Goal: Entertainment & Leisure: Consume media (video, audio)

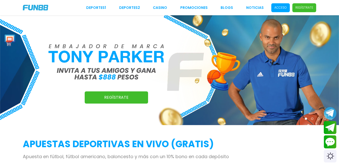
click at [285, 6] on p "Acceso" at bounding box center [280, 7] width 12 height 5
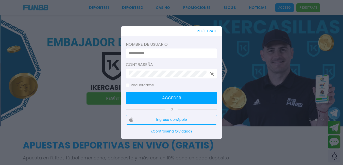
click at [167, 52] on input at bounding box center [170, 53] width 82 height 6
type input "**********"
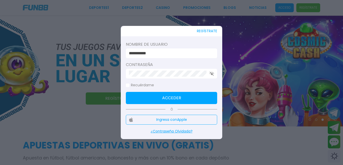
click at [174, 101] on button "Acceder" at bounding box center [171, 98] width 91 height 12
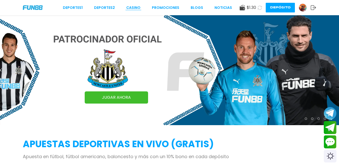
click at [135, 6] on link "CASINO" at bounding box center [133, 7] width 14 height 5
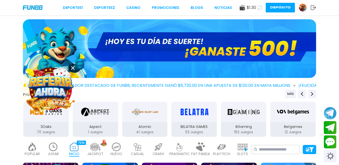
click at [72, 67] on icon at bounding box center [73, 68] width 4 height 4
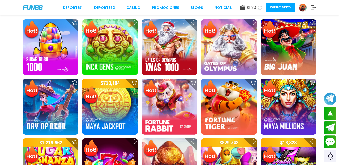
scroll to position [152, 0]
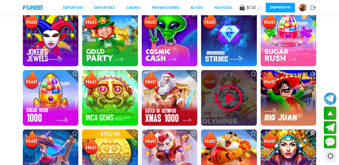
click at [224, 93] on img at bounding box center [229, 98] width 30 height 30
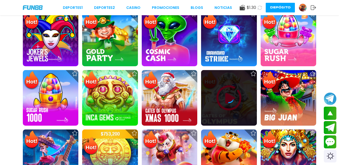
click at [229, 97] on icon at bounding box center [229, 98] width 10 height 10
